Goal: Task Accomplishment & Management: Use online tool/utility

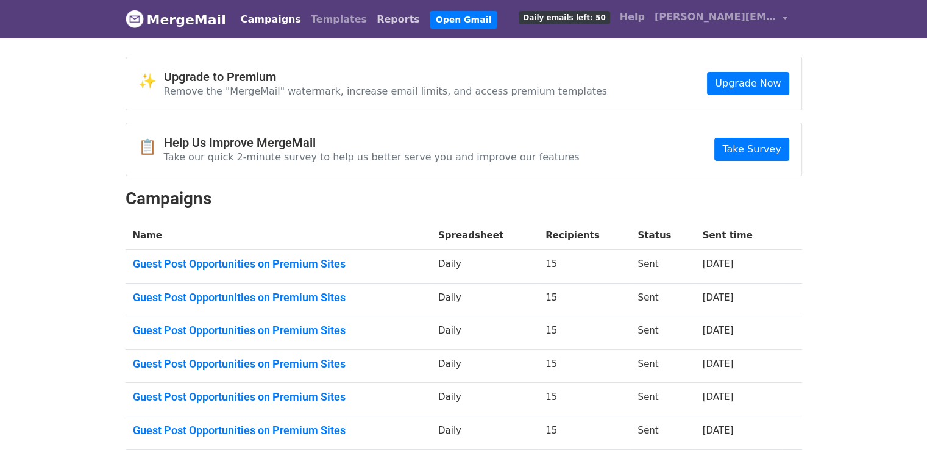
click at [372, 26] on link "Reports" at bounding box center [398, 19] width 53 height 24
click at [372, 19] on link "Reports" at bounding box center [398, 19] width 53 height 24
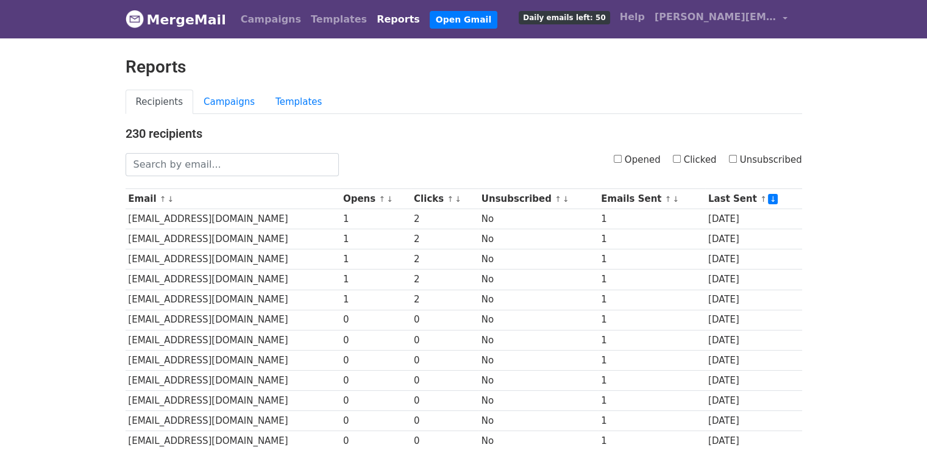
click at [622, 160] on input "Opened" at bounding box center [618, 159] width 8 height 8
checkbox input "true"
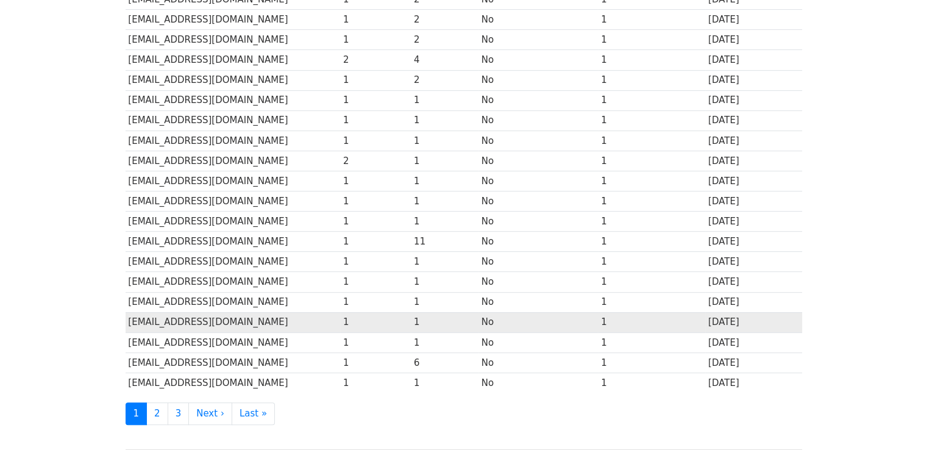
scroll to position [538, 0]
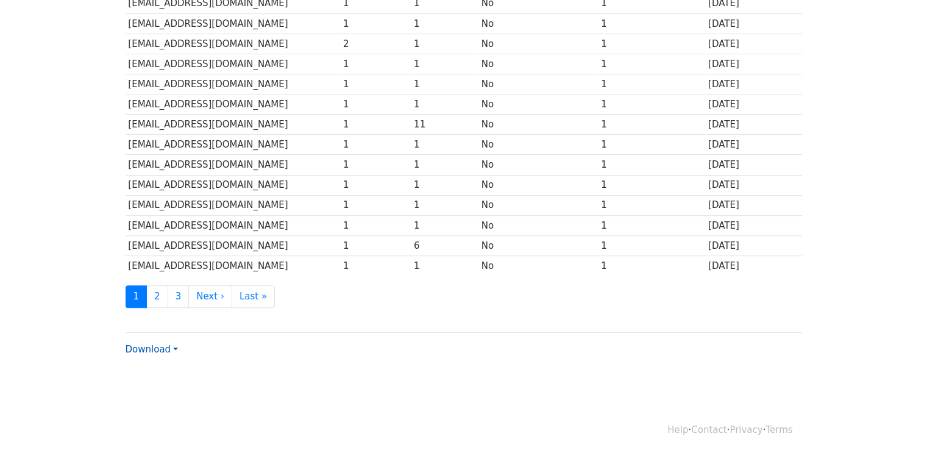
click at [151, 344] on link "Download" at bounding box center [152, 349] width 52 height 11
click at [153, 389] on link "Excel" at bounding box center [174, 391] width 96 height 19
